Goal: Book appointment/travel/reservation

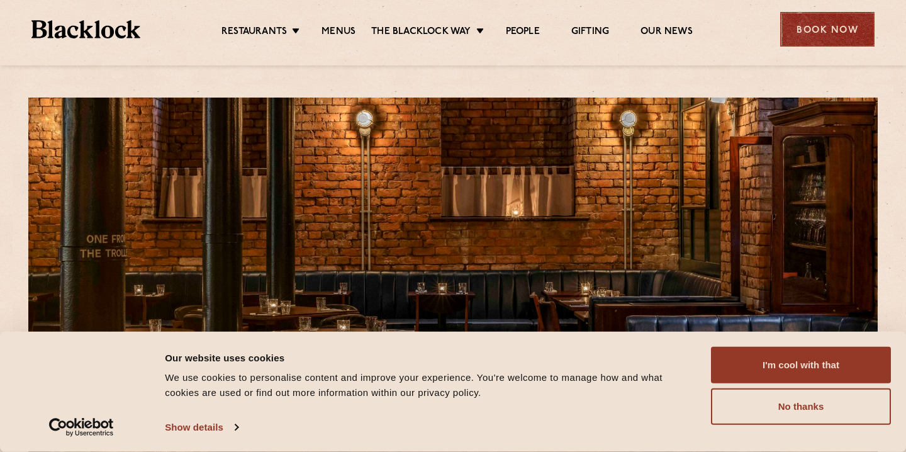
click at [847, 28] on div "Book Now" at bounding box center [827, 29] width 94 height 35
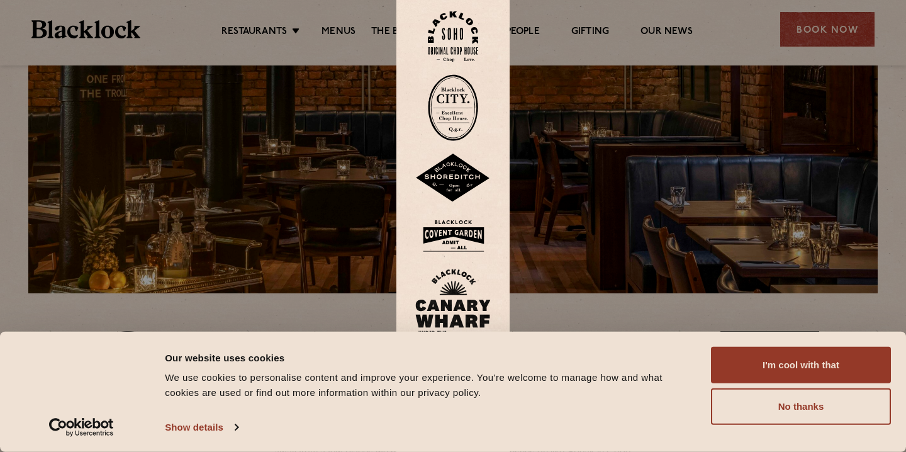
scroll to position [167, 0]
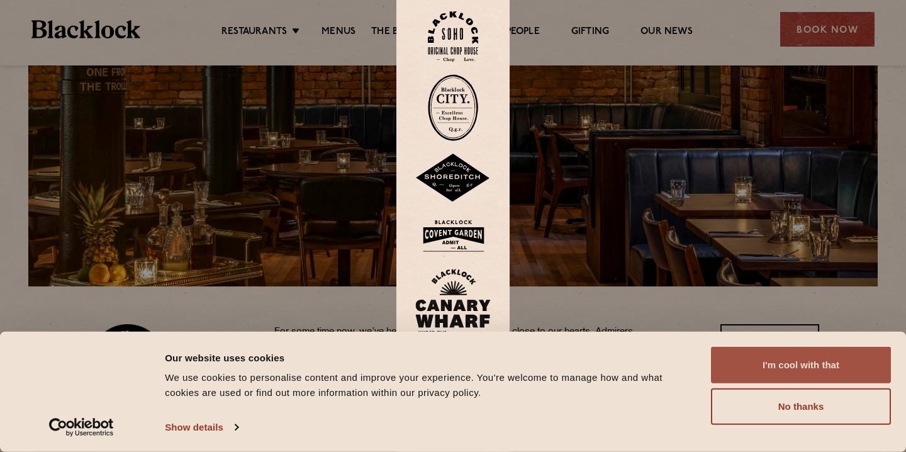
click at [799, 365] on button "I'm cool with that" at bounding box center [801, 365] width 180 height 36
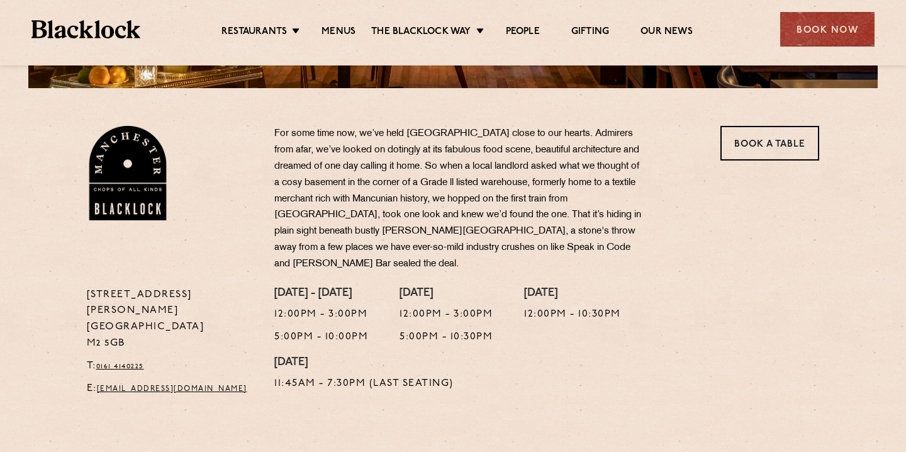
scroll to position [365, 0]
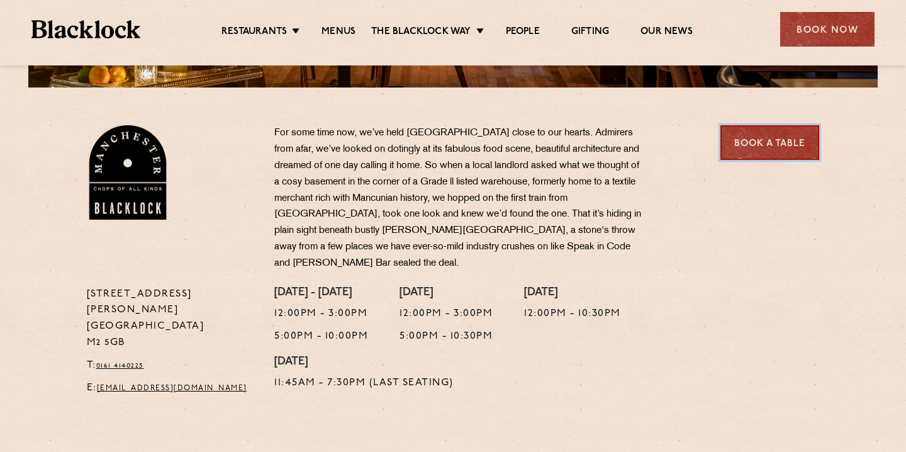
click at [779, 150] on link "Book a Table" at bounding box center [769, 142] width 99 height 35
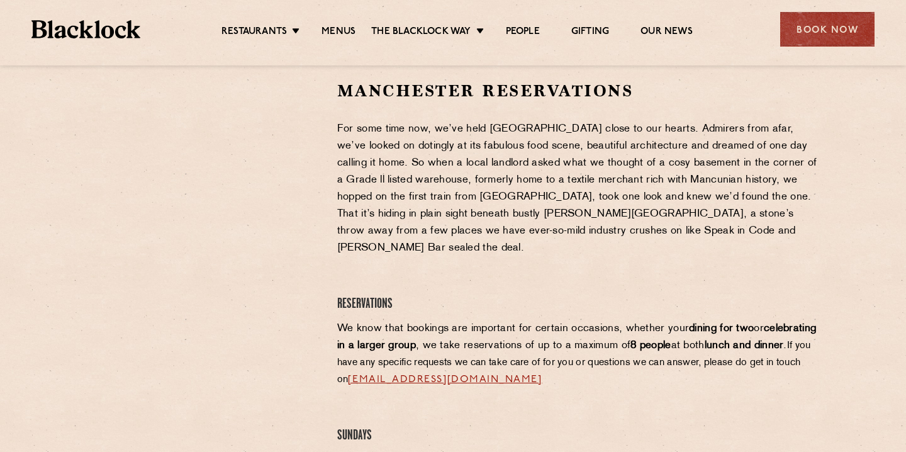
scroll to position [411, 0]
